Goal: Task Accomplishment & Management: Use online tool/utility

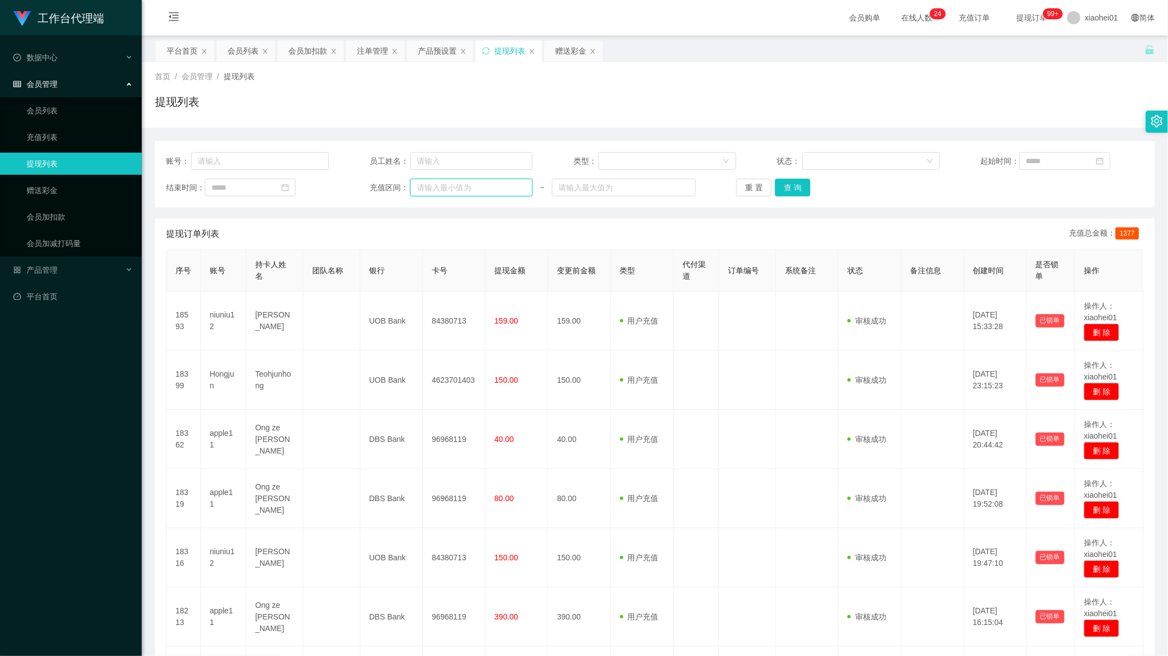
click at [454, 193] on input "text" at bounding box center [471, 188] width 122 height 18
click at [462, 158] on input "text" at bounding box center [471, 161] width 122 height 18
click at [236, 162] on input "text" at bounding box center [260, 161] width 138 height 18
paste input "83860186"
type input "83860186"
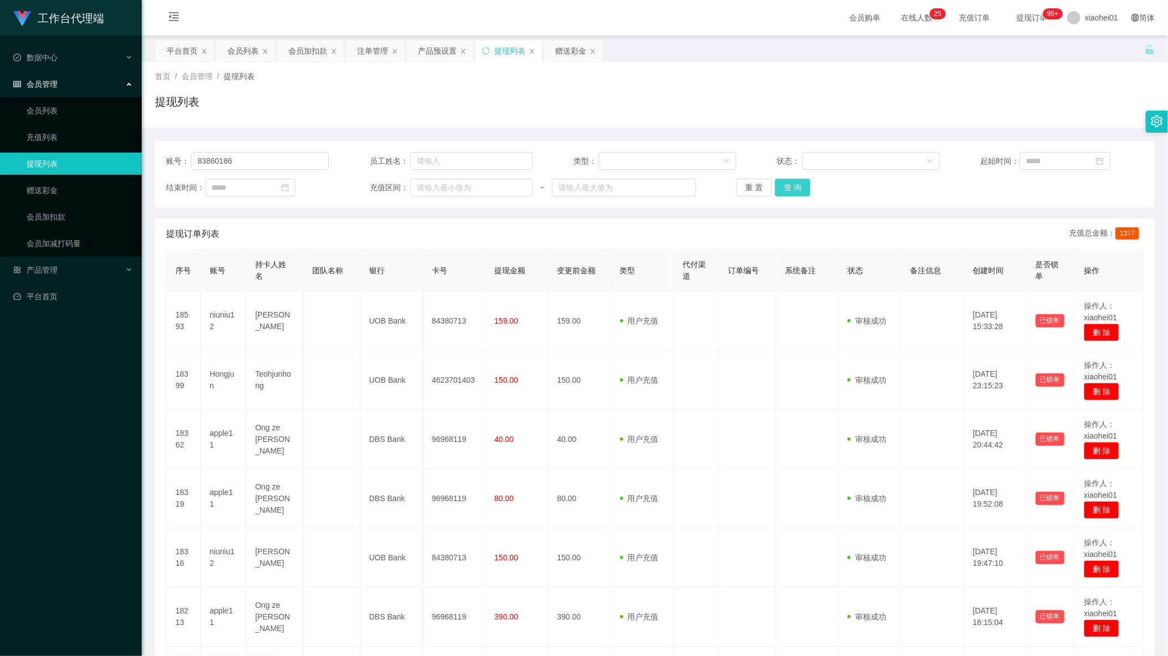
drag, startPoint x: 817, startPoint y: 185, endPoint x: 804, endPoint y: 184, distance: 13.3
click at [811, 184] on div "重 置 查 询" at bounding box center [817, 188] width 163 height 18
click at [800, 184] on button "查 询" at bounding box center [792, 188] width 35 height 18
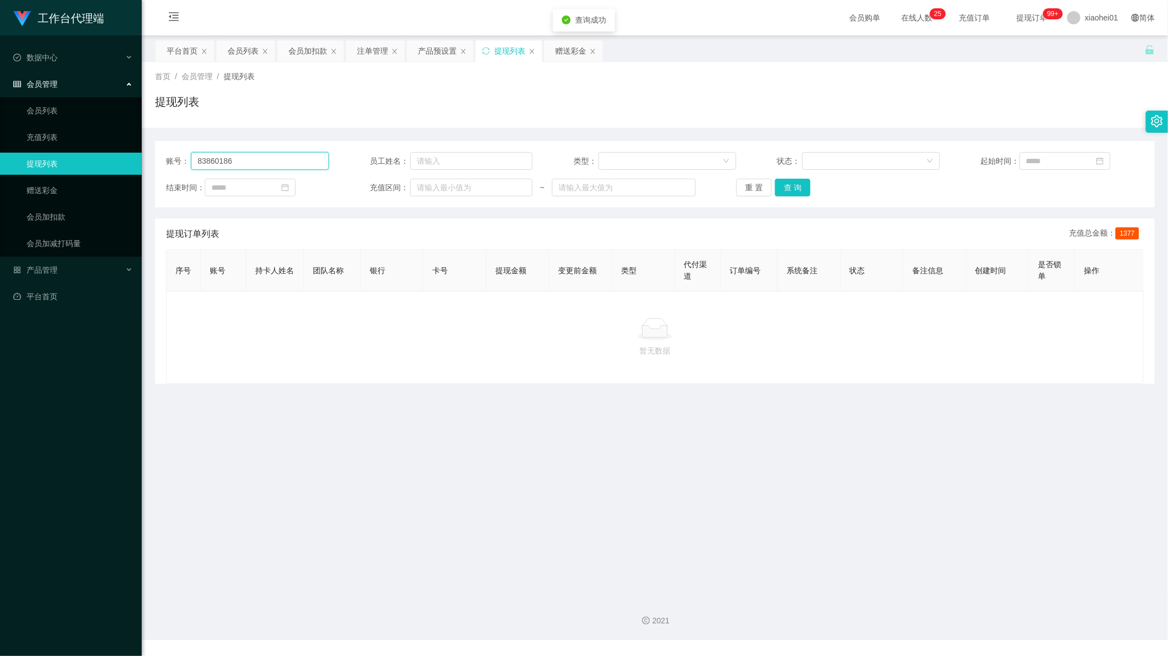
drag, startPoint x: 240, startPoint y: 159, endPoint x: 105, endPoint y: 149, distance: 134.8
click at [105, 149] on section "工作台代理端 数据中心 会员管理 会员列表 充值列表 提现列表 赠送彩金 会员加扣款 会员加减打码量 产品管理 平台首页 保存配置 重置配置 整体风格设置 主…" at bounding box center [584, 320] width 1168 height 640
click at [417, 188] on input "text" at bounding box center [471, 188] width 122 height 18
drag, startPoint x: 245, startPoint y: 162, endPoint x: 349, endPoint y: 163, distance: 104.0
click at [252, 163] on input "text" at bounding box center [260, 161] width 138 height 18
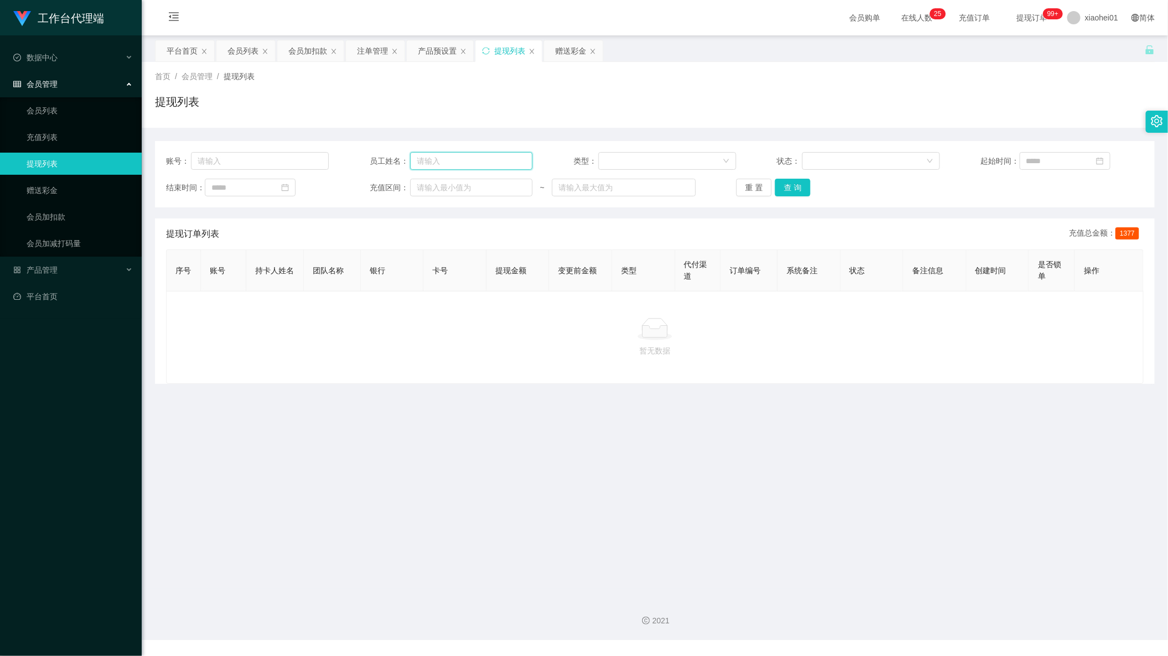
click at [465, 165] on input "text" at bounding box center [471, 161] width 122 height 18
paste input "83860186"
type input "83860186"
click at [799, 184] on button "查 询" at bounding box center [792, 188] width 35 height 18
drag, startPoint x: 496, startPoint y: 161, endPoint x: 269, endPoint y: 159, distance: 227.4
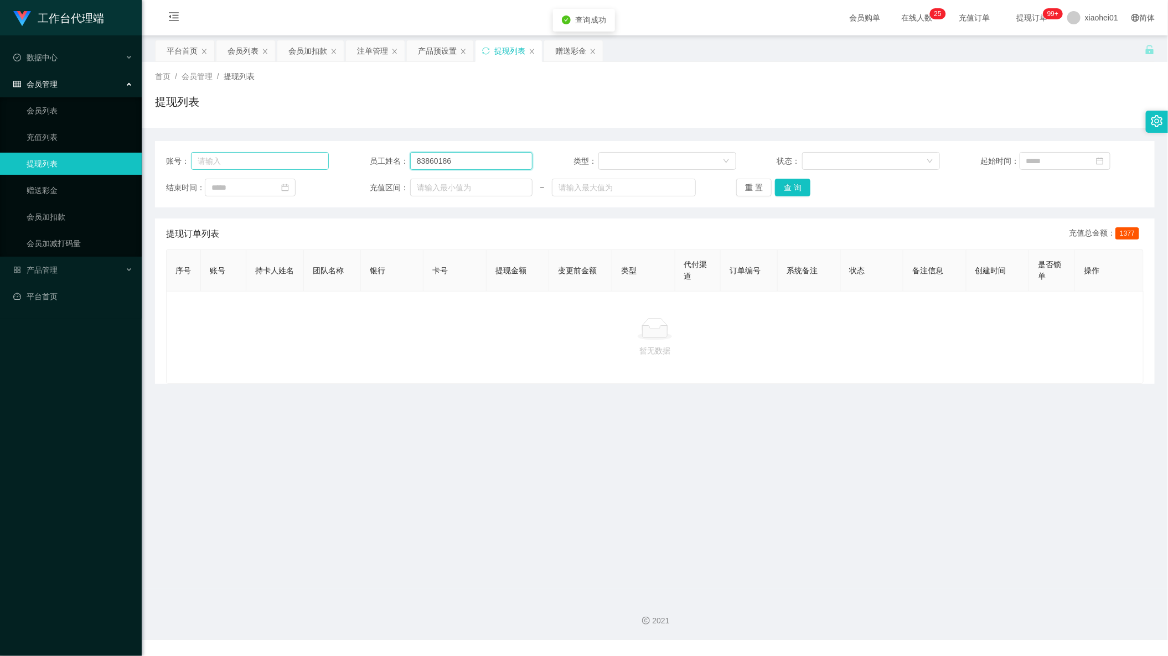
click at [305, 159] on div "账号： 员工姓名： 83860186 类型： 状态： 起始时间：" at bounding box center [654, 161] width 977 height 18
click at [299, 483] on main "关闭左侧 关闭右侧 关闭其它 刷新页面 平台首页 会员列表 会员加扣款 注单管理 产品预设置 提现列表 赠送彩金 首页 / 会员管理 / 提现列表 / 提现列…" at bounding box center [655, 311] width 1026 height 553
click at [477, 169] on input "text" at bounding box center [471, 161] width 122 height 18
paste input "[PERSON_NAME] [PERSON_NAME]"
type input "[PERSON_NAME] [PERSON_NAME]"
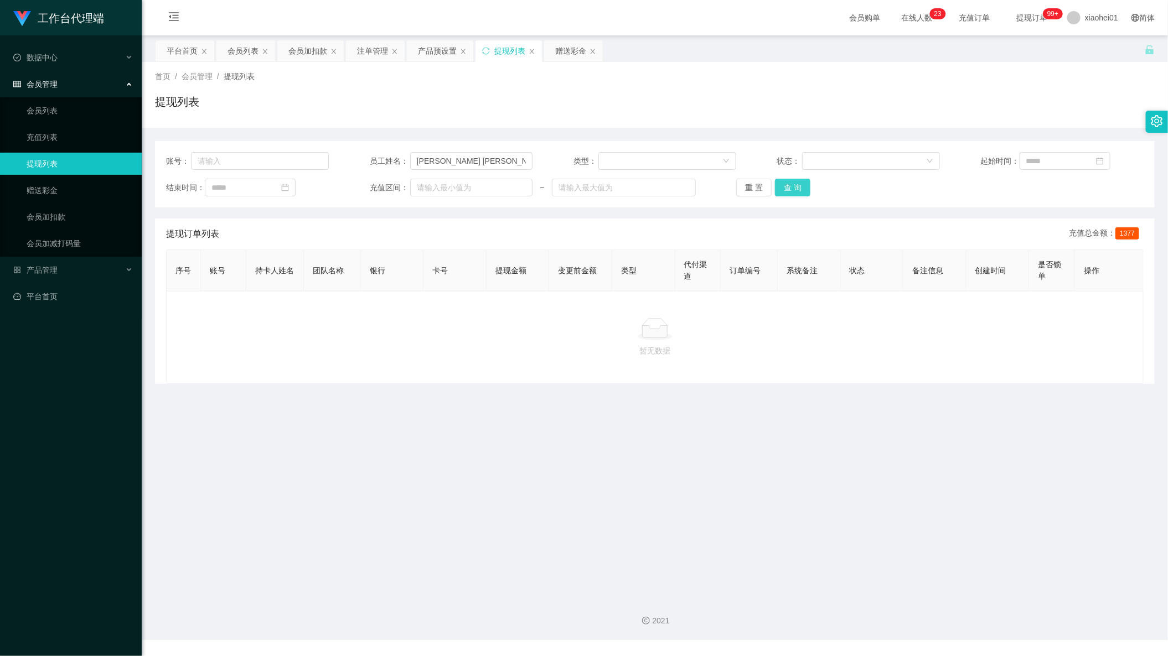
click at [776, 181] on button "查 询" at bounding box center [792, 188] width 35 height 18
click at [797, 181] on button "查 询" at bounding box center [792, 188] width 35 height 18
click at [296, 172] on div "账号： 员工姓名： [PERSON_NAME] [PERSON_NAME] 类型： 状态： 起始时间： 结束时间： 充值区间： ~ 重 置 查 询" at bounding box center [654, 174] width 999 height 66
drag, startPoint x: 483, startPoint y: 168, endPoint x: 291, endPoint y: 144, distance: 193.4
click at [297, 144] on div "账号： 员工姓名： [PERSON_NAME] [PERSON_NAME] 类型： 状态： 起始时间： 结束时间： 充值区间： ~ 重 置 查 询" at bounding box center [654, 174] width 999 height 66
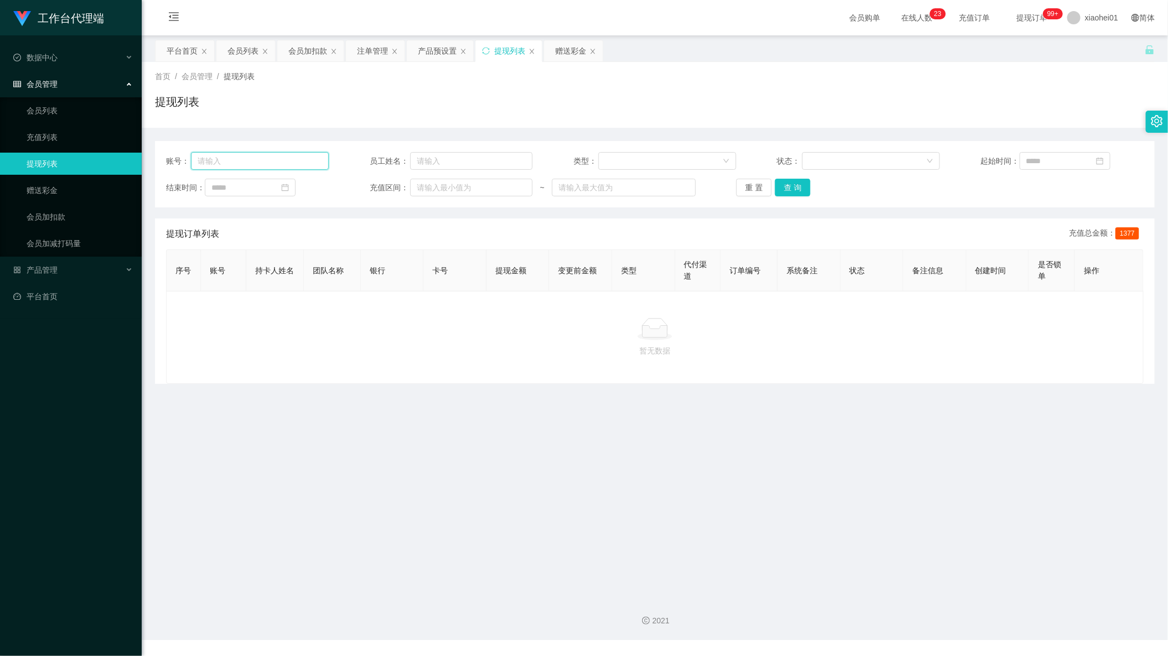
drag, startPoint x: 256, startPoint y: 154, endPoint x: 357, endPoint y: 168, distance: 101.6
click at [258, 155] on input "text" at bounding box center [260, 161] width 138 height 18
paste input "6583537106"
type input "6583537106"
click at [794, 191] on button "查 询" at bounding box center [792, 188] width 35 height 18
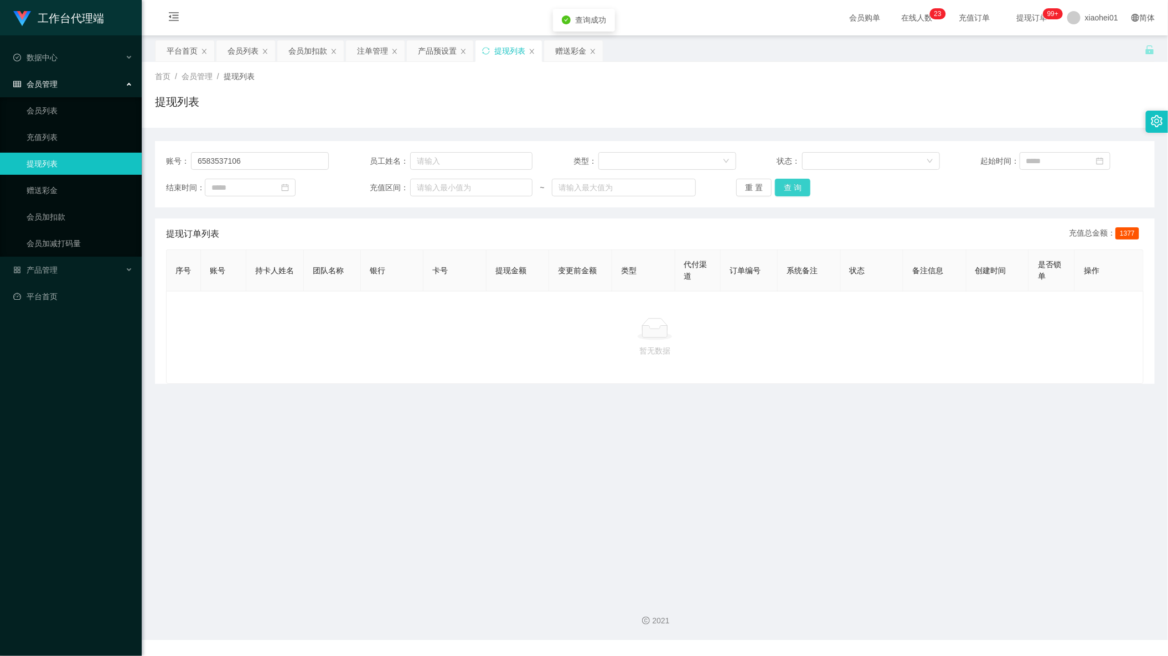
click at [794, 191] on button "查 询" at bounding box center [792, 188] width 35 height 18
